Goal: Transaction & Acquisition: Obtain resource

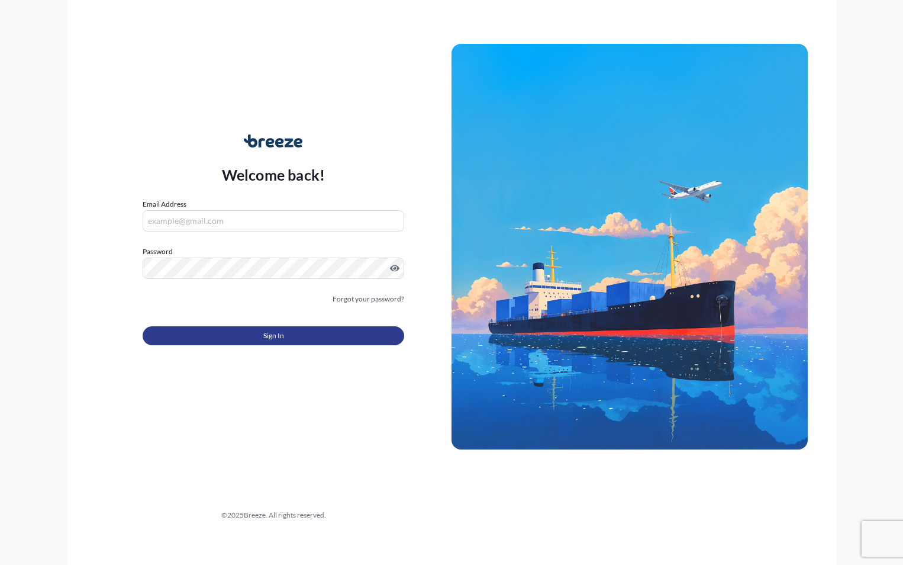
type input "[PERSON_NAME][EMAIL_ADDRESS][DOMAIN_NAME]"
click at [226, 333] on button "Sign In" at bounding box center [274, 335] width 262 height 19
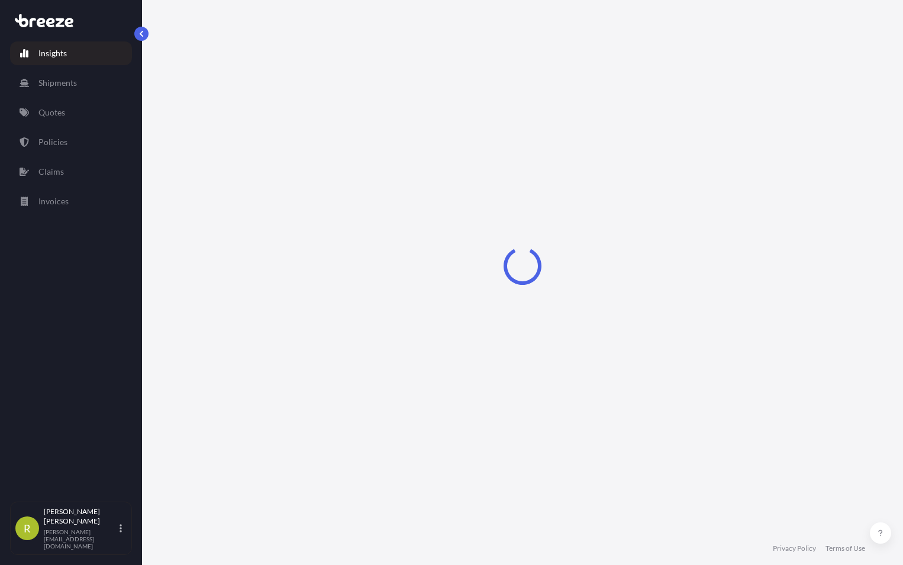
select select "2025"
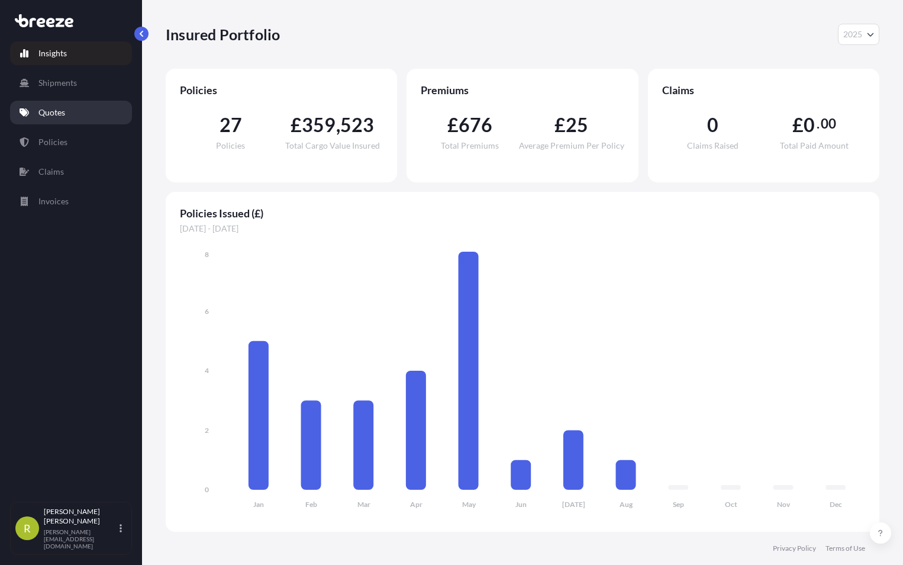
click at [59, 117] on p "Quotes" at bounding box center [51, 113] width 27 height 12
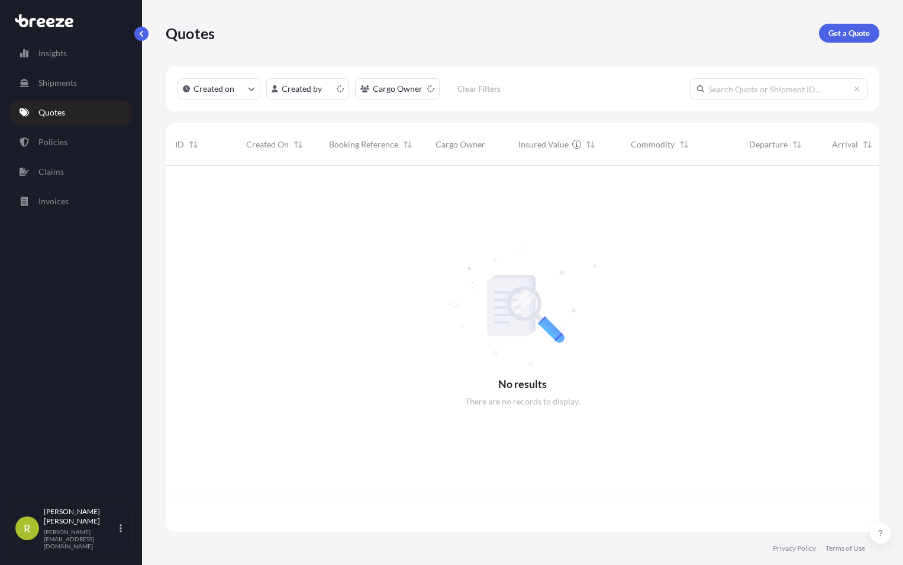
scroll to position [363, 705]
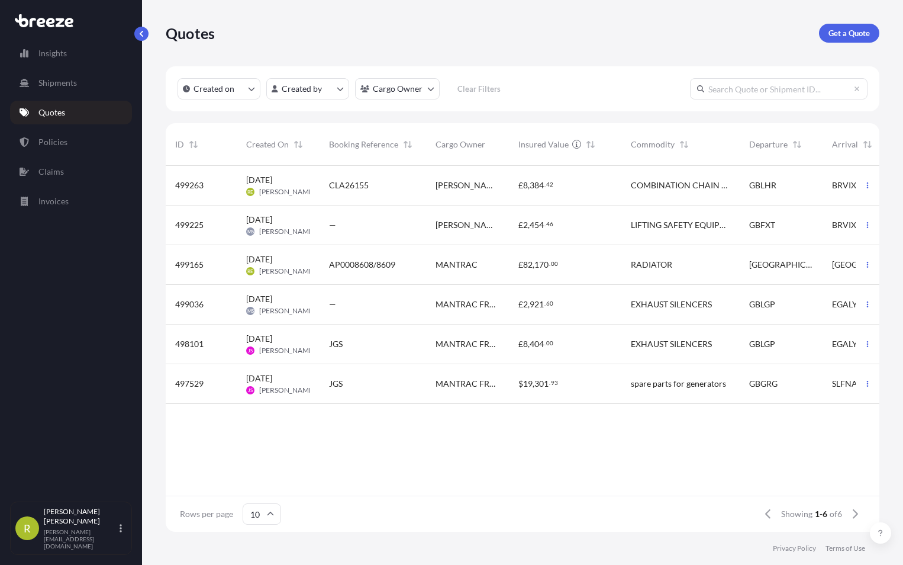
click at [191, 183] on span "499263" at bounding box center [189, 185] width 28 height 12
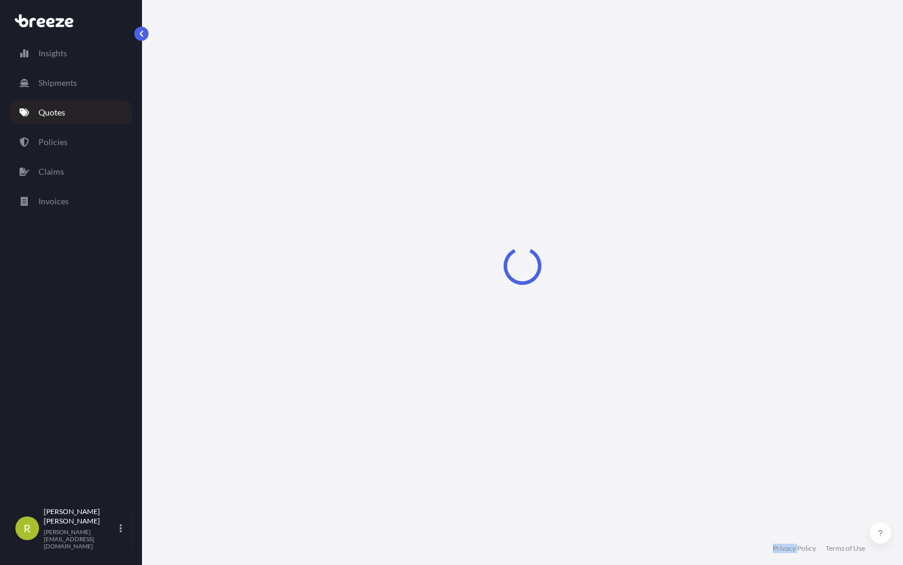
click at [192, 183] on div "Loading" at bounding box center [523, 265] width 714 height 531
select select "Air"
select select "1"
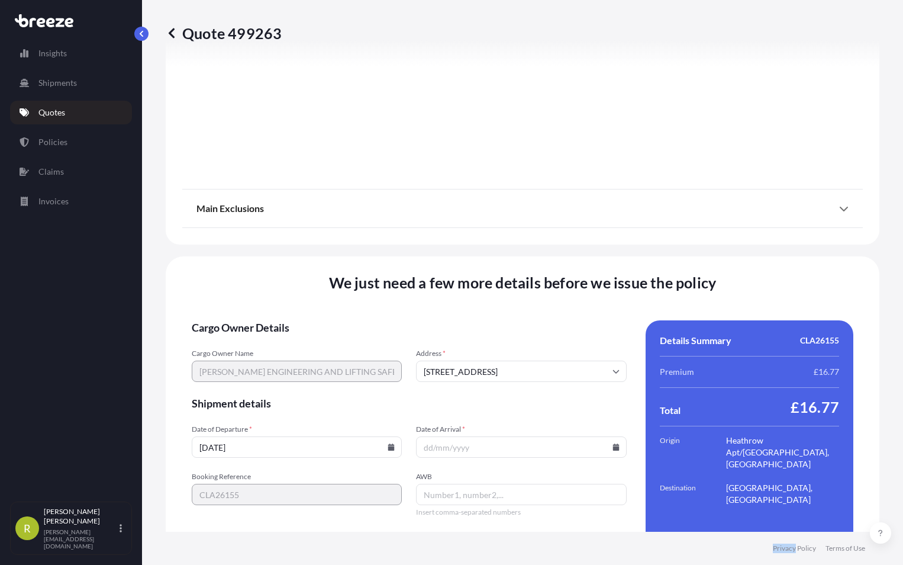
scroll to position [1349, 0]
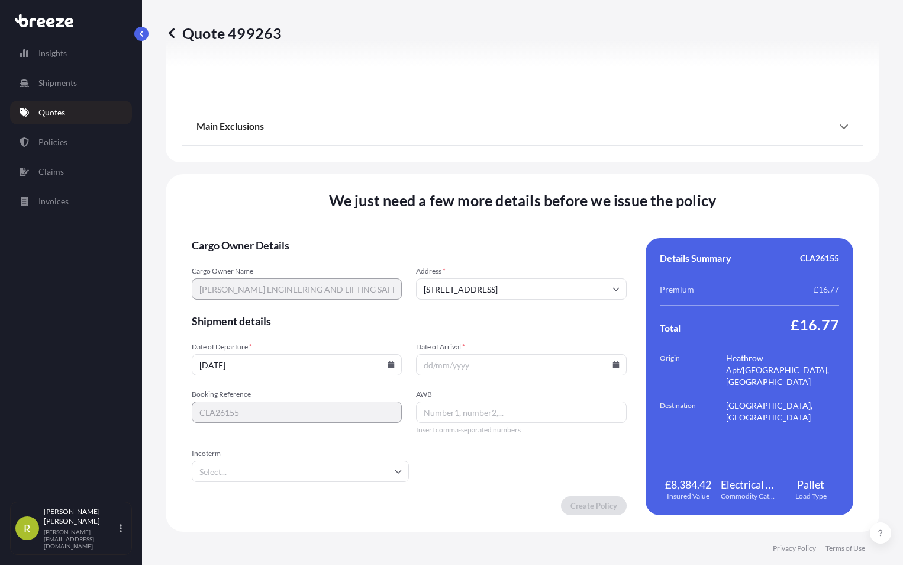
click at [414, 494] on form "Cargo Owner Details Cargo Owner Name [PERSON_NAME] ENGINEERING AND LIFTING SAFE…" at bounding box center [409, 376] width 435 height 277
click at [396, 472] on icon at bounding box center [398, 472] width 7 height 4
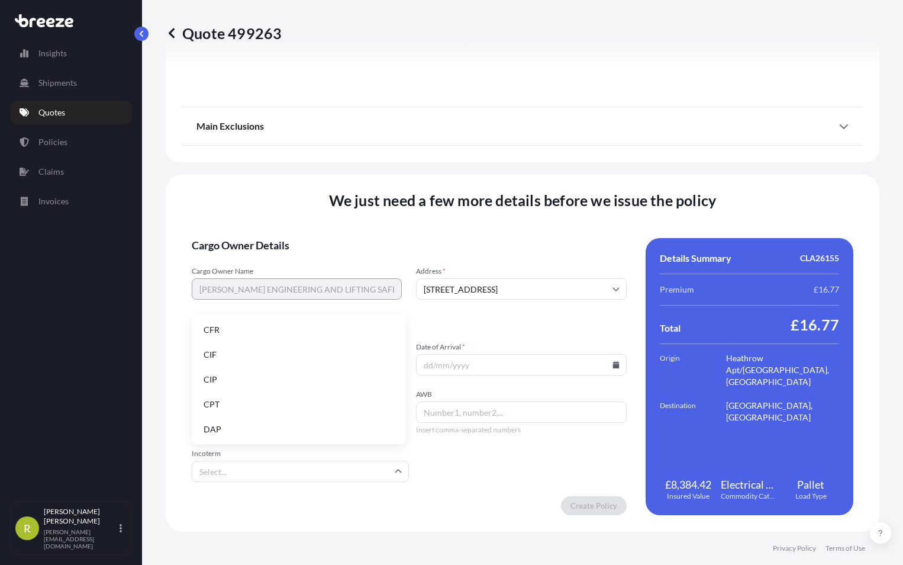
click at [398, 472] on icon at bounding box center [398, 471] width 7 height 4
click at [395, 469] on icon at bounding box center [398, 470] width 7 height 7
click at [395, 471] on icon at bounding box center [398, 470] width 7 height 7
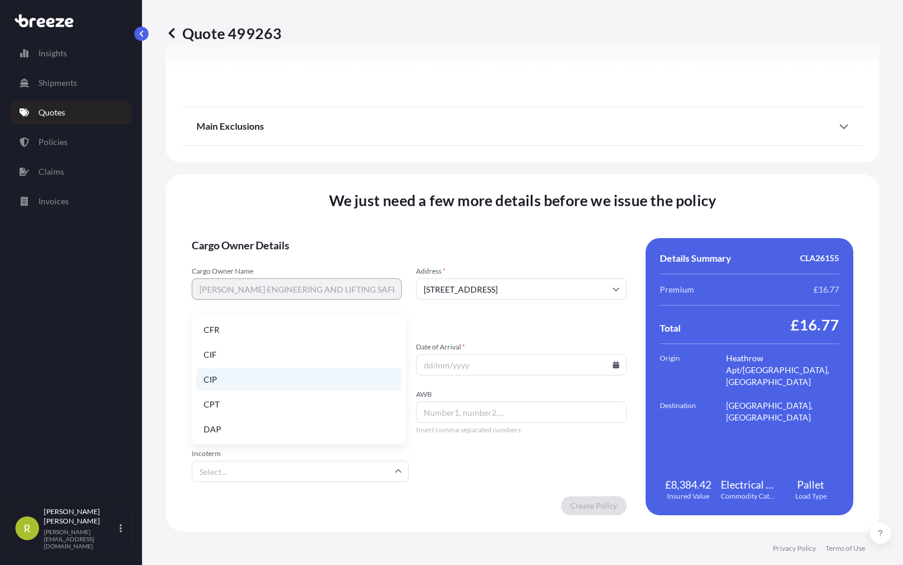
click at [212, 378] on li "CIP" at bounding box center [298, 379] width 205 height 22
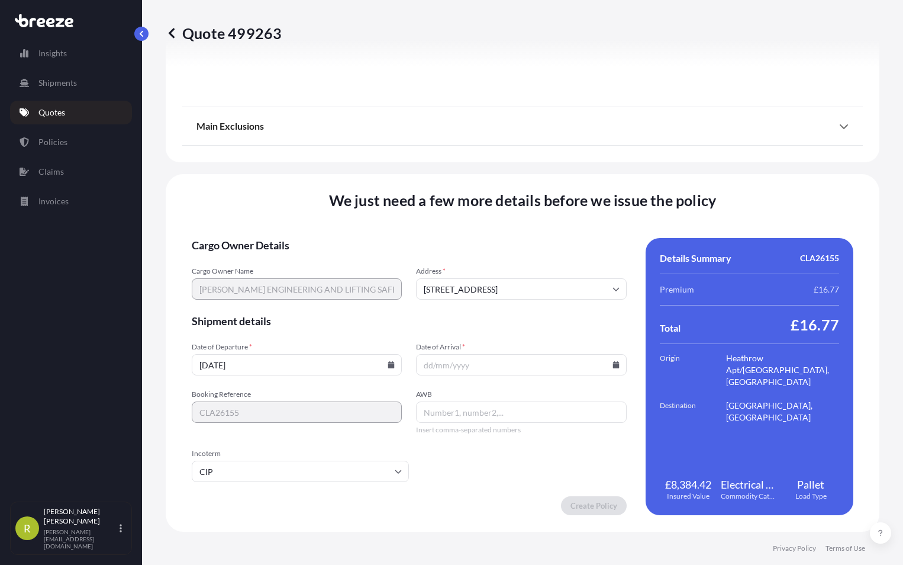
click at [612, 363] on icon at bounding box center [615, 364] width 7 height 7
click at [562, 281] on button "27" at bounding box center [552, 276] width 19 height 19
type input "[DATE]"
click at [452, 409] on input "AWB" at bounding box center [521, 411] width 210 height 21
type input "047MAN31278295"
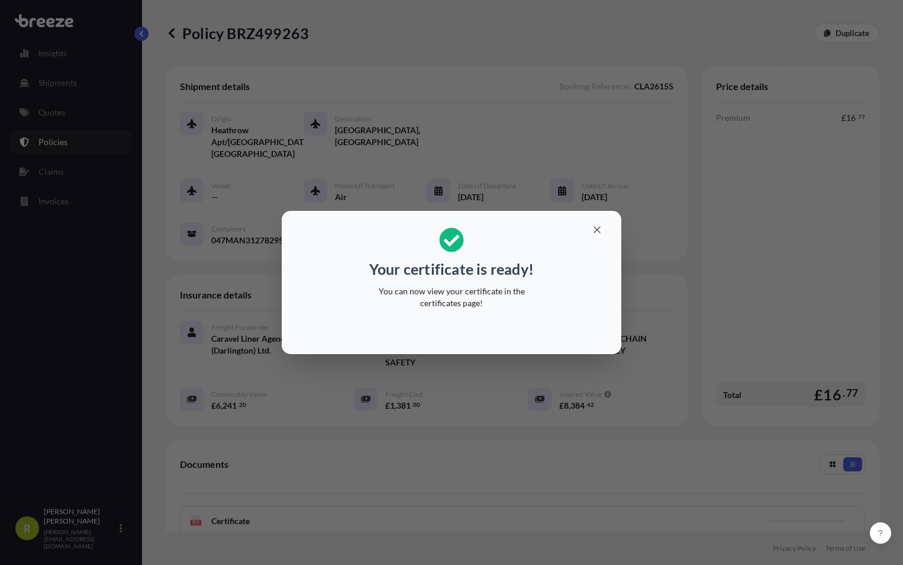
click at [520, 508] on div "Your certificate is ready! You can now view your certificate in the certificate…" at bounding box center [451, 282] width 903 height 565
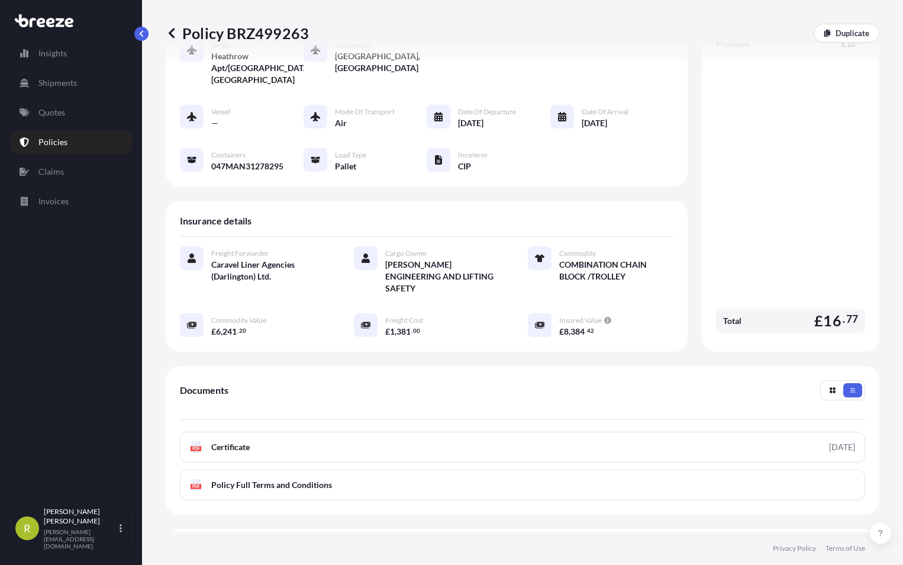
scroll to position [159, 0]
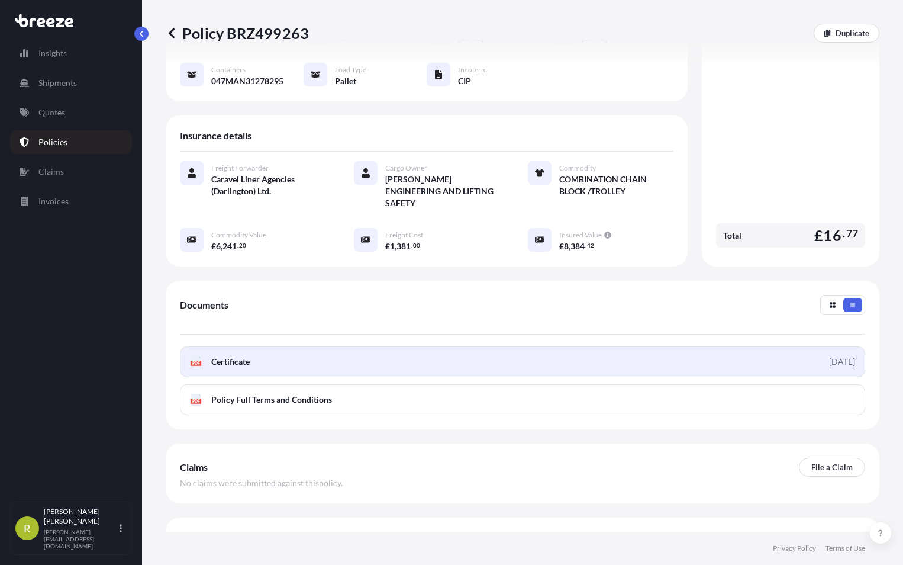
click at [745, 347] on link "PDF Certificate [DATE]" at bounding box center [522, 361] width 685 height 31
